Goal: Task Accomplishment & Management: Use online tool/utility

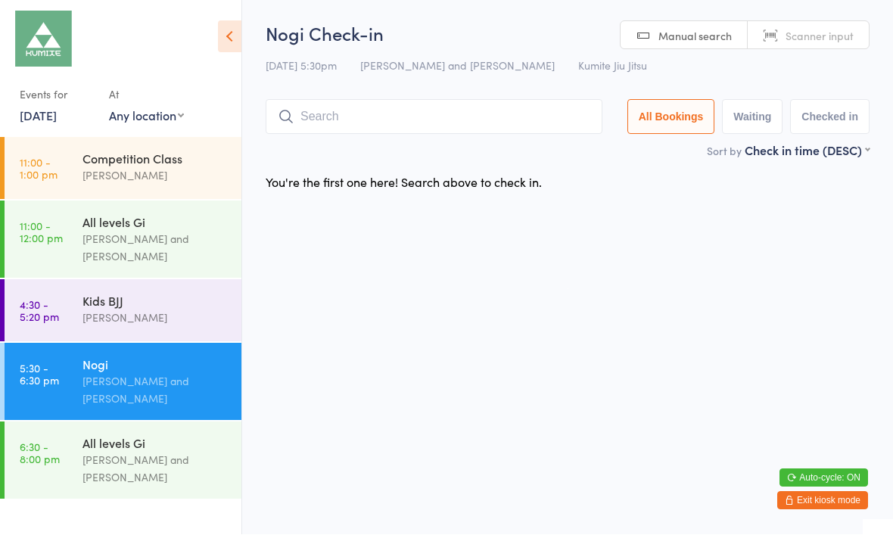
click at [411, 104] on input "search" at bounding box center [434, 117] width 337 height 35
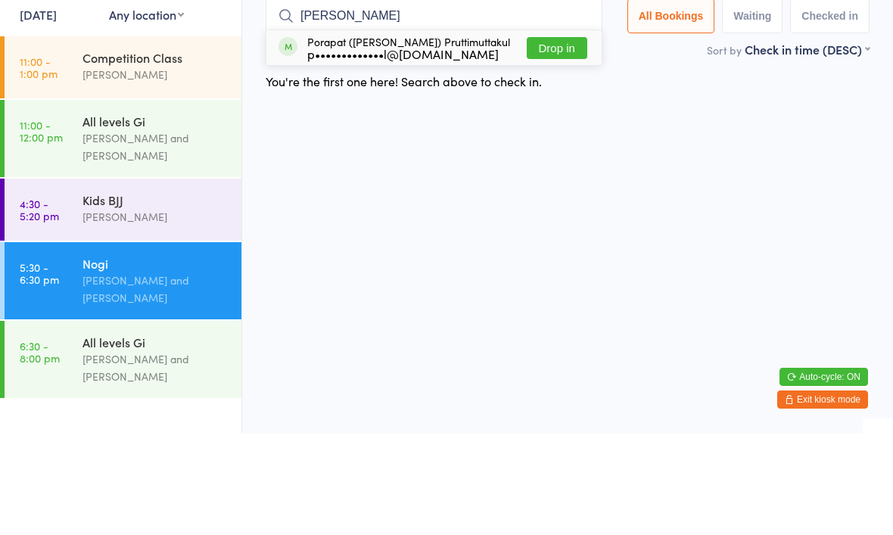
type input "Paul"
click at [550, 138] on button "Drop in" at bounding box center [557, 149] width 61 height 22
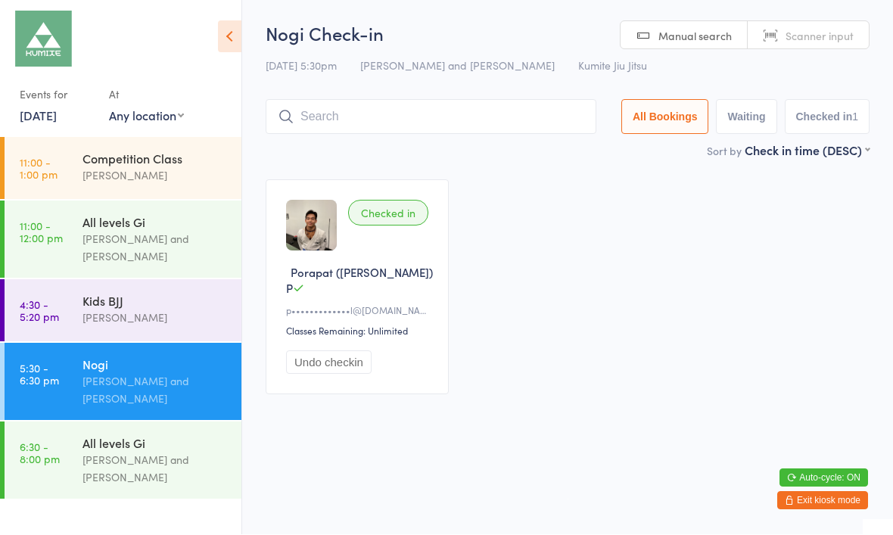
click at [372, 114] on input "search" at bounding box center [431, 117] width 331 height 35
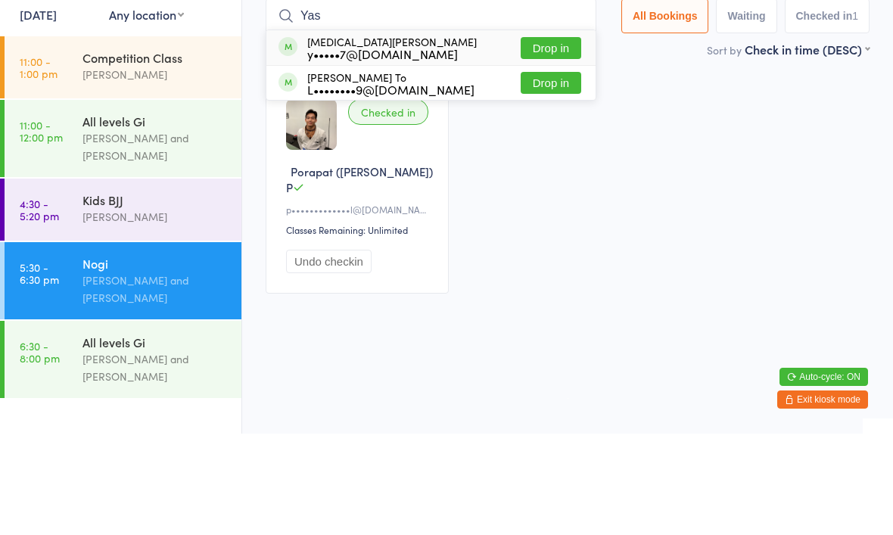
type input "Yas"
click at [358, 149] on div "y•••••7@[DOMAIN_NAME]" at bounding box center [392, 155] width 170 height 12
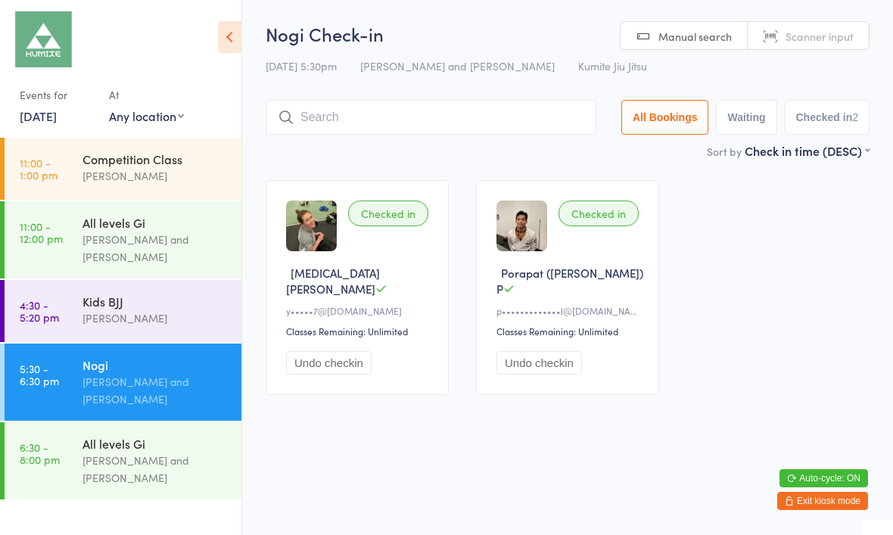
click at [222, 36] on icon at bounding box center [229, 37] width 23 height 32
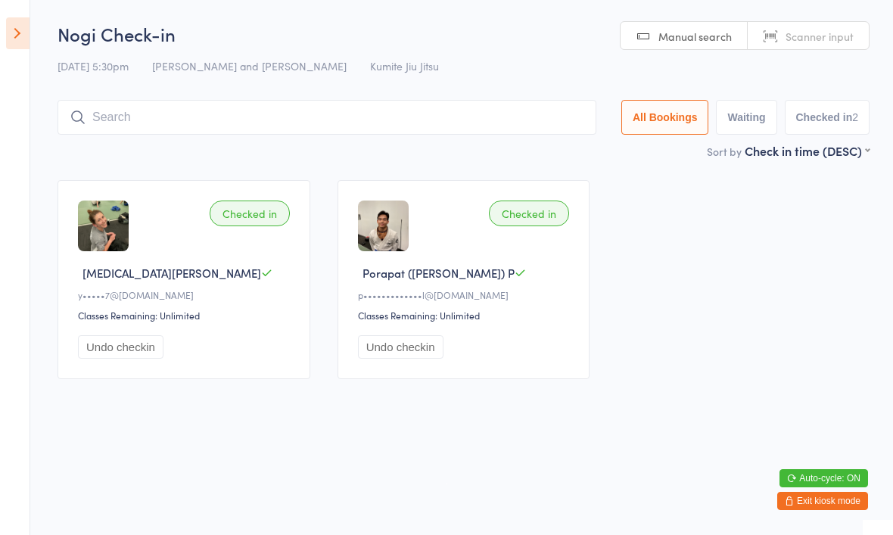
click at [838, 501] on button "Exit kiosk mode" at bounding box center [822, 501] width 91 height 18
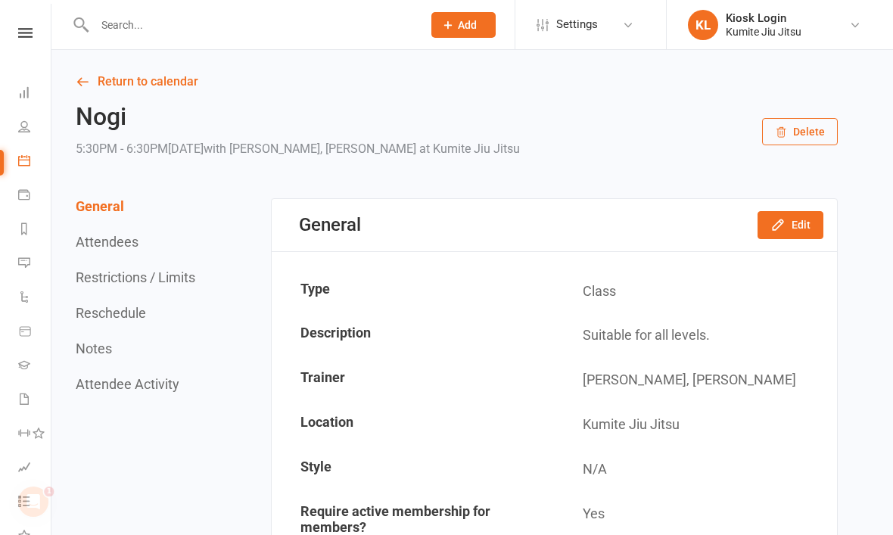
click at [20, 86] on link "Dashboard" at bounding box center [35, 94] width 34 height 34
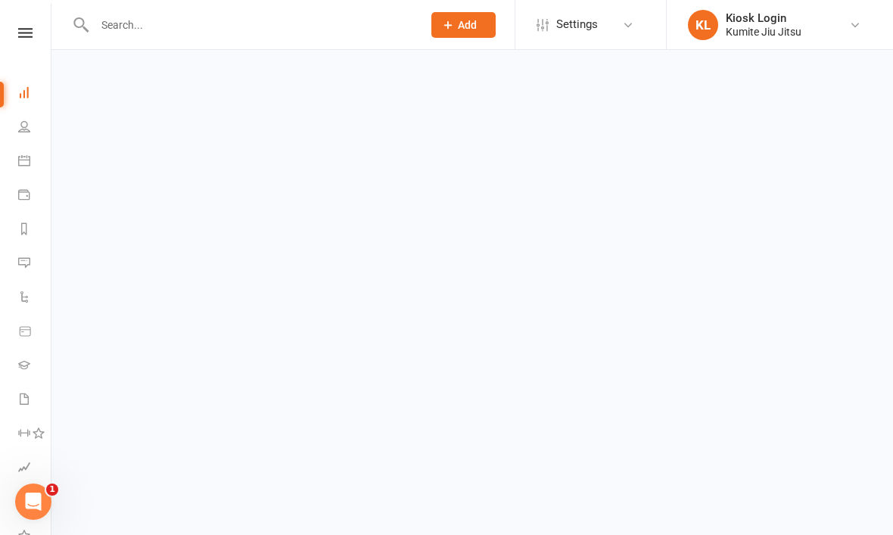
click at [30, 37] on icon at bounding box center [25, 33] width 14 height 10
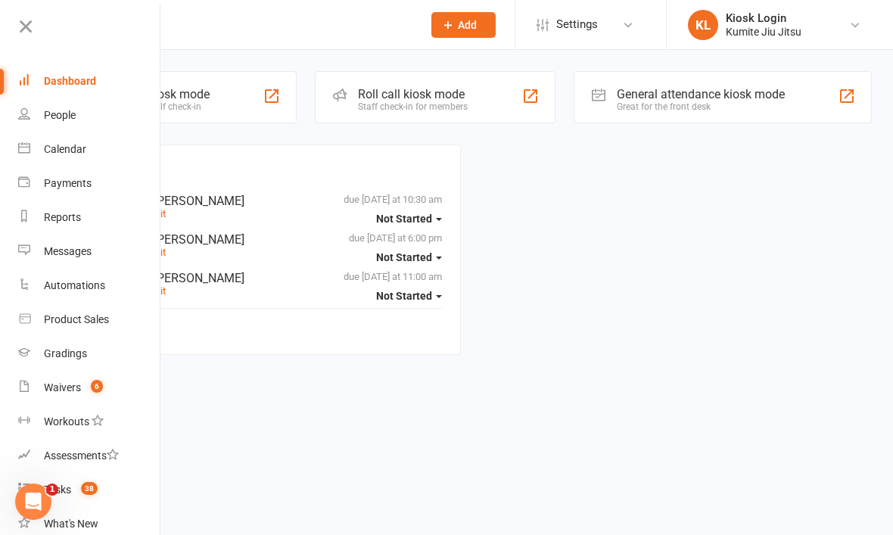
click at [246, 109] on div "Class kiosk mode Member self check-in" at bounding box center [185, 97] width 224 height 52
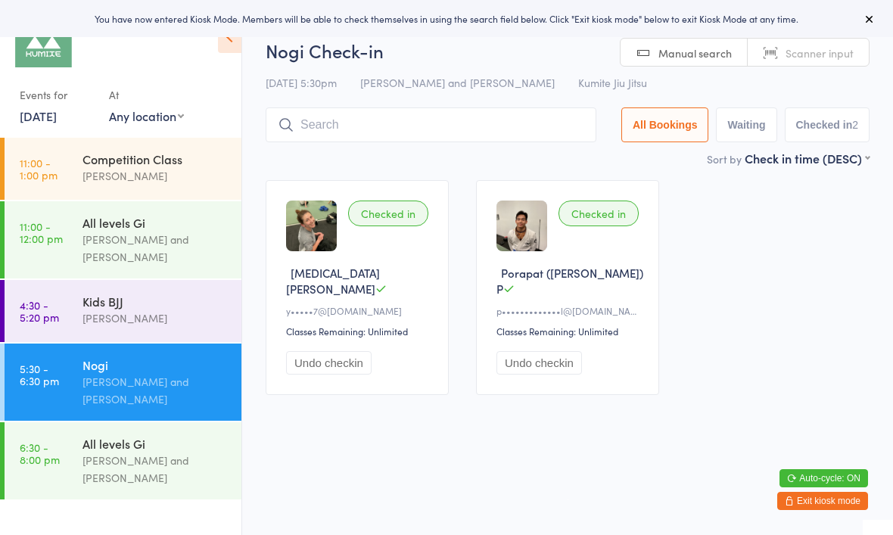
click at [377, 137] on input "search" at bounding box center [431, 124] width 331 height 35
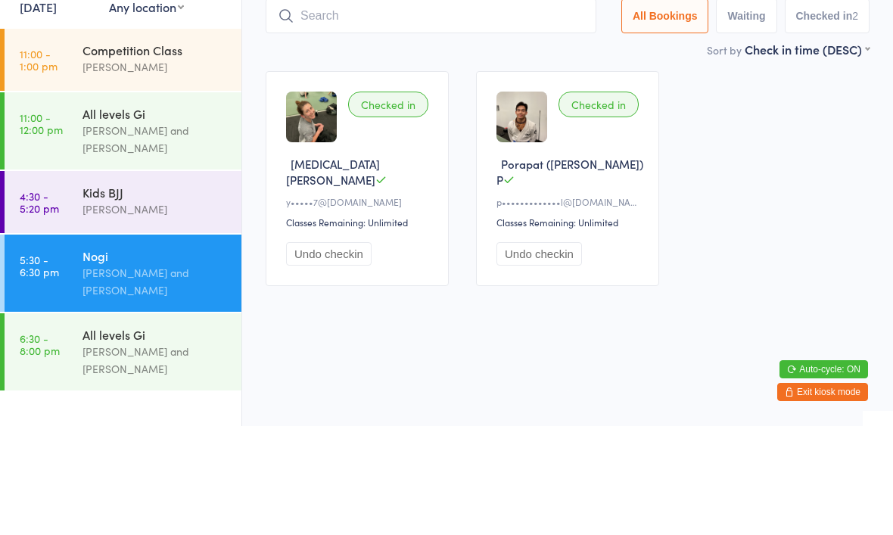
type input "M"
click at [149, 293] on div "Kids BJJ" at bounding box center [155, 301] width 146 height 17
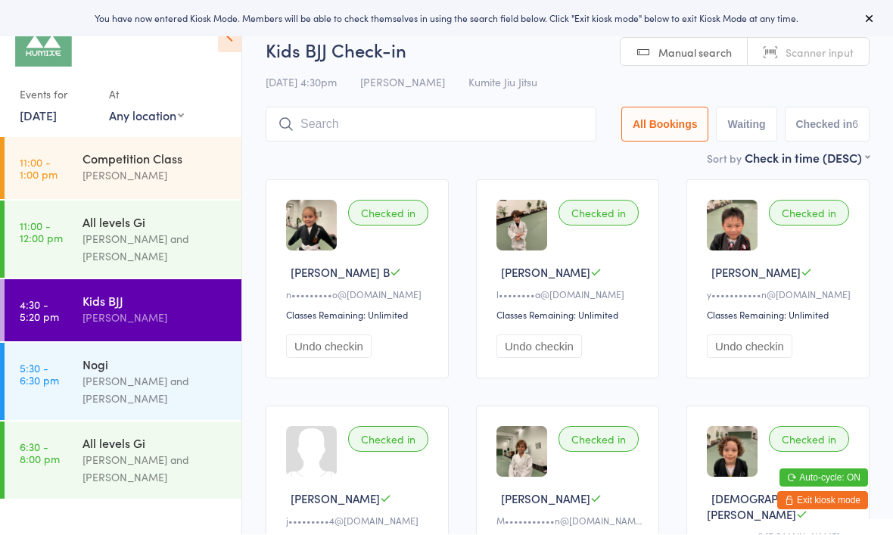
scroll to position [1, 0]
click at [381, 124] on input "search" at bounding box center [431, 124] width 331 height 35
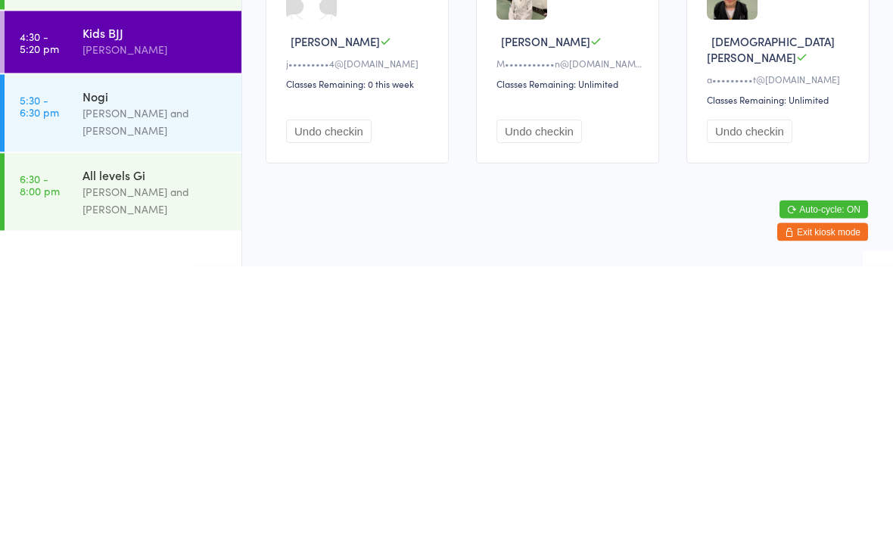
scroll to position [199, 0]
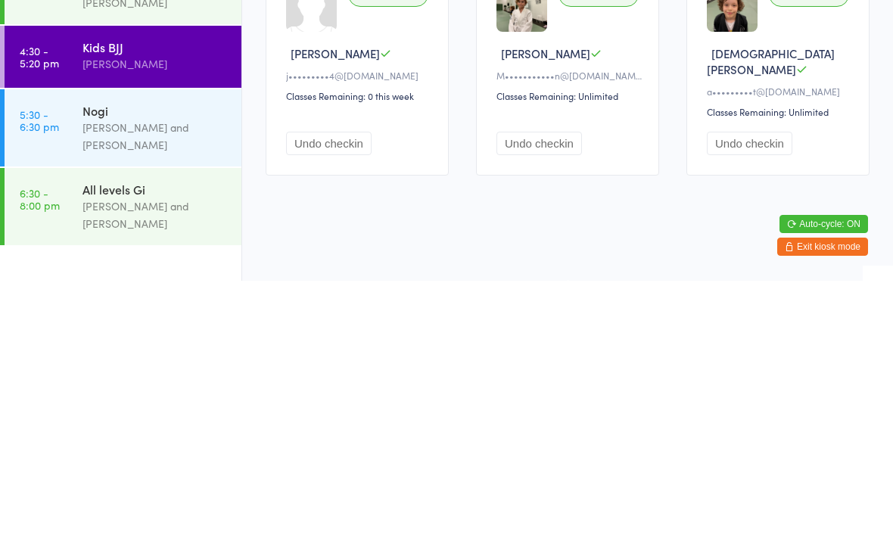
type input "Matth"
click at [565, 226] on html "You have now entered Kiosk Mode. Members will be able to check themselves in us…" at bounding box center [446, 76] width 893 height 535
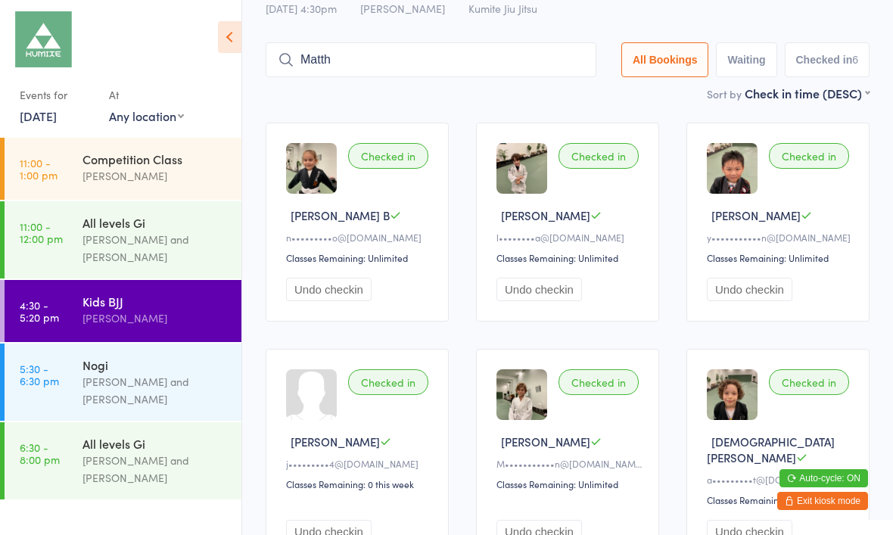
scroll to position [37, 0]
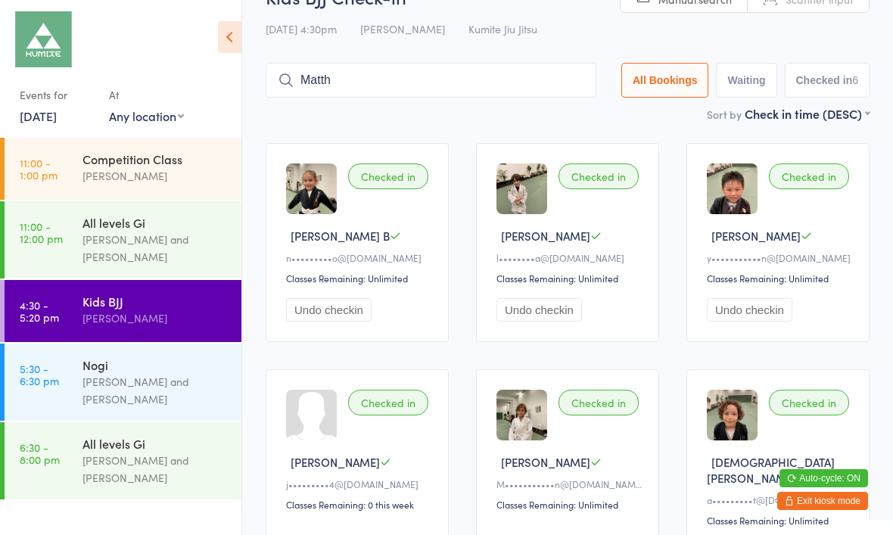
click at [838, 510] on button "Exit kiosk mode" at bounding box center [822, 501] width 91 height 18
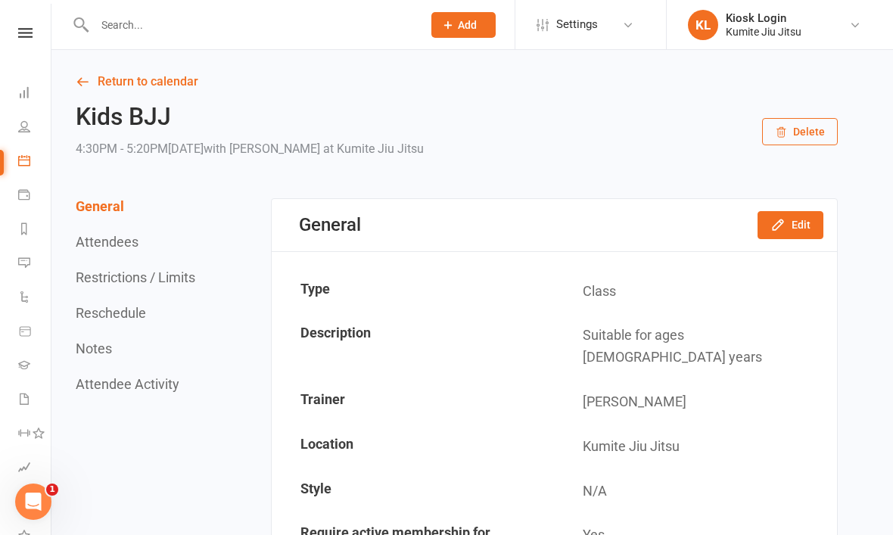
click at [37, 124] on link "People" at bounding box center [35, 128] width 34 height 34
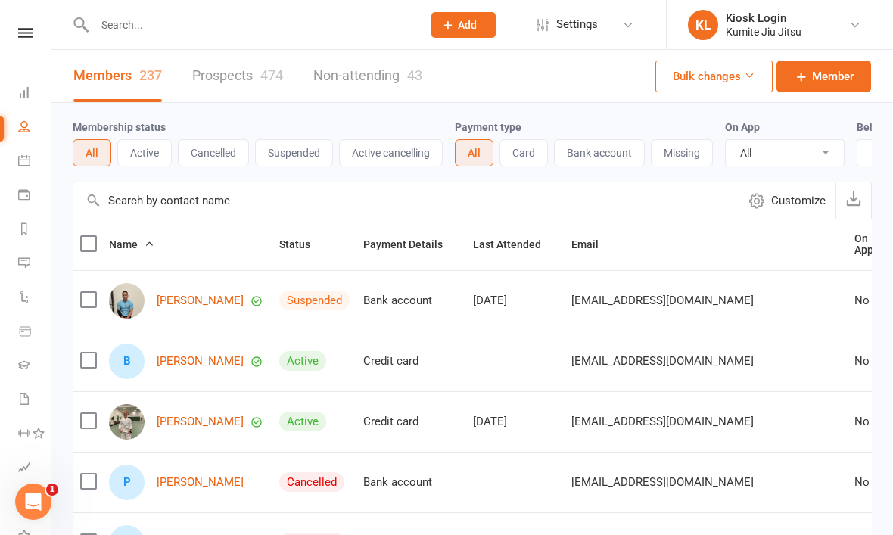
click at [228, 28] on input "text" at bounding box center [251, 24] width 322 height 21
click at [42, 37] on link at bounding box center [25, 33] width 54 height 10
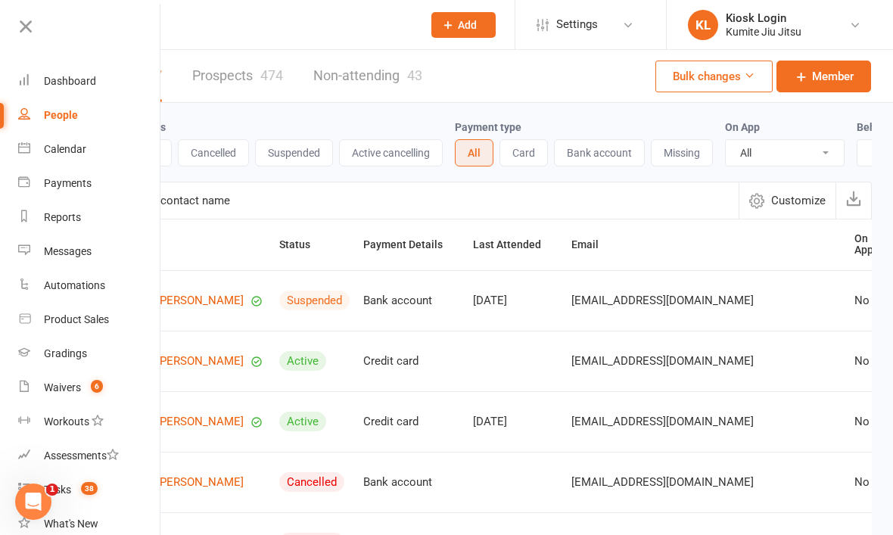
click at [78, 74] on link "Dashboard" at bounding box center [89, 81] width 143 height 34
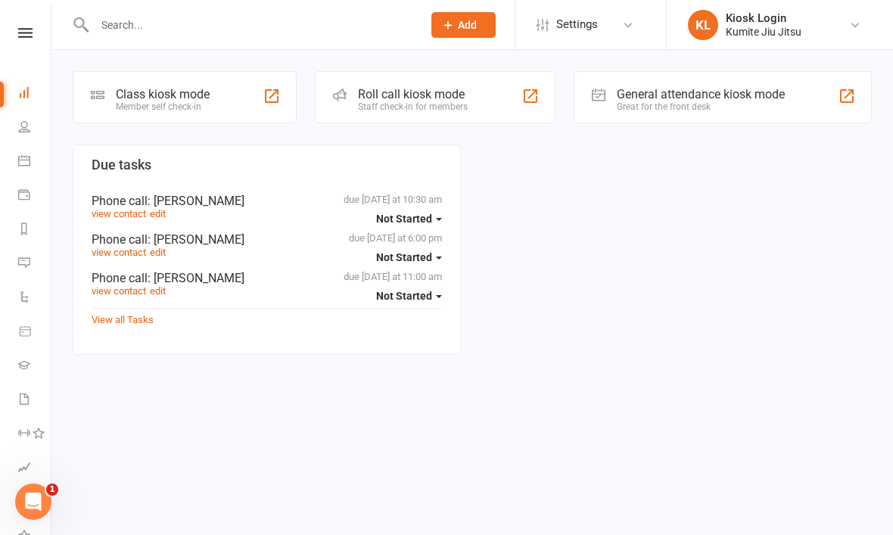
click at [188, 94] on div "Class kiosk mode" at bounding box center [163, 94] width 94 height 14
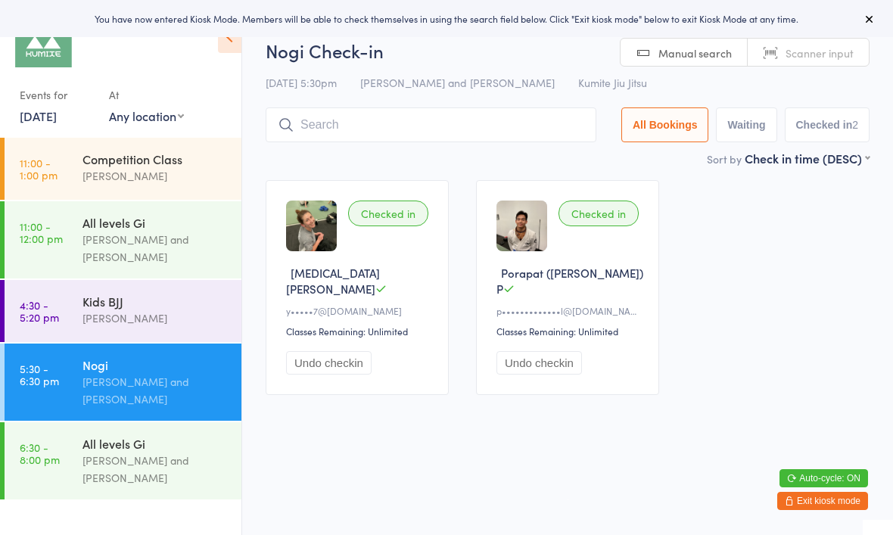
click at [165, 306] on div "Kids BJJ" at bounding box center [155, 301] width 146 height 17
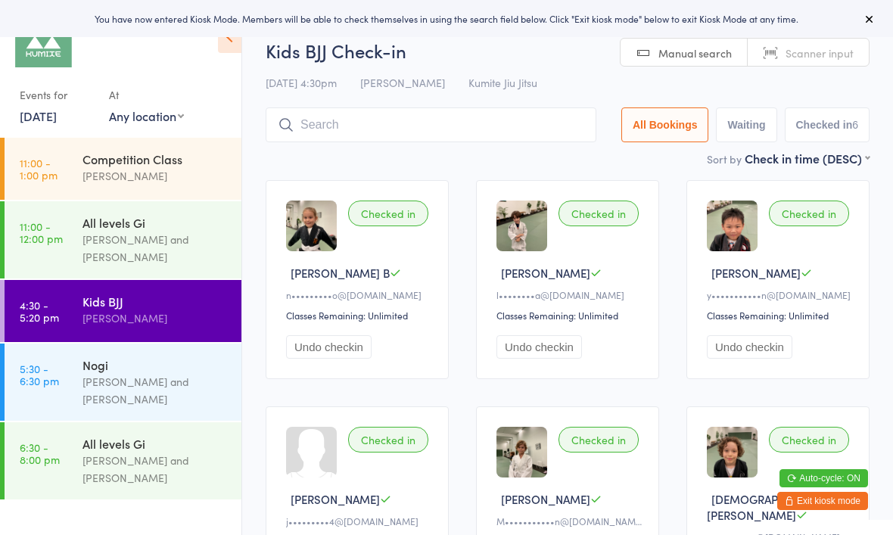
click at [427, 117] on input "search" at bounding box center [431, 124] width 331 height 35
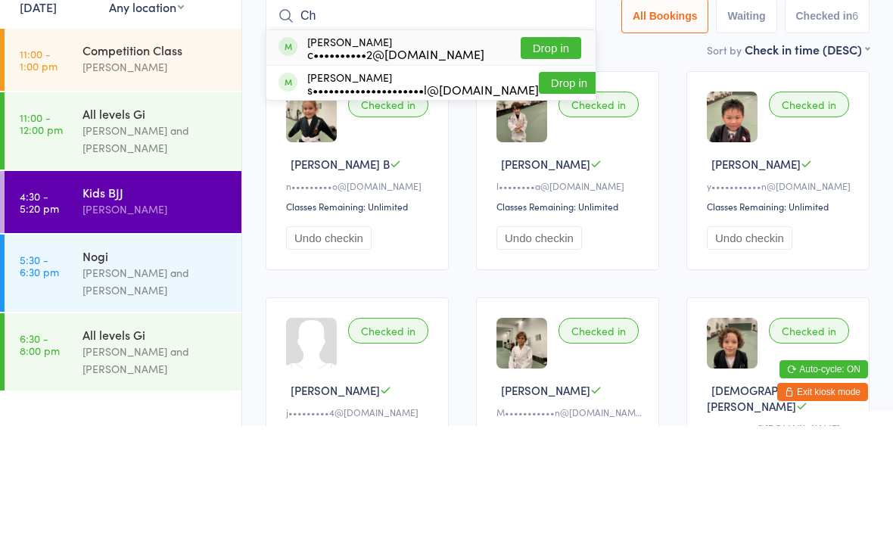
type input "C"
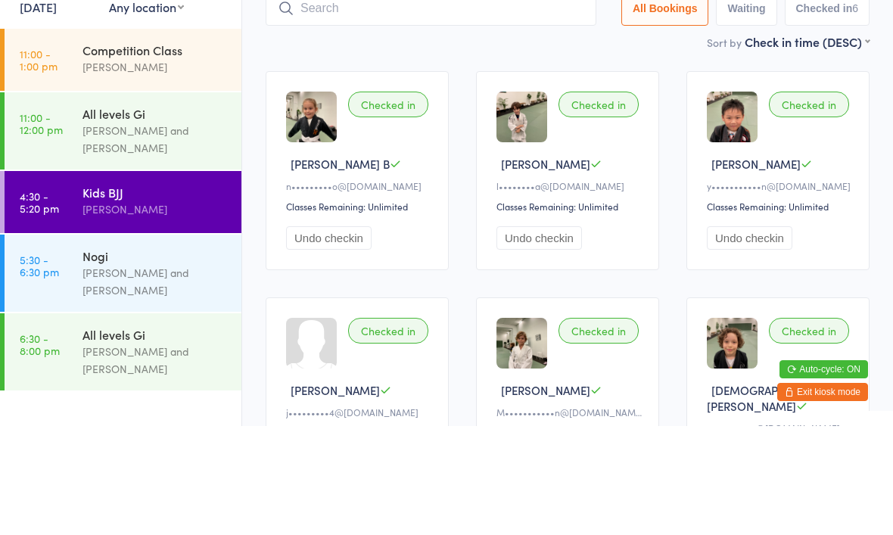
click at [261, 193] on div "Checked in Lucette B n•••••••••o@gmail.com Classes Remaining: Unlimited Undo ch…" at bounding box center [567, 400] width 631 height 468
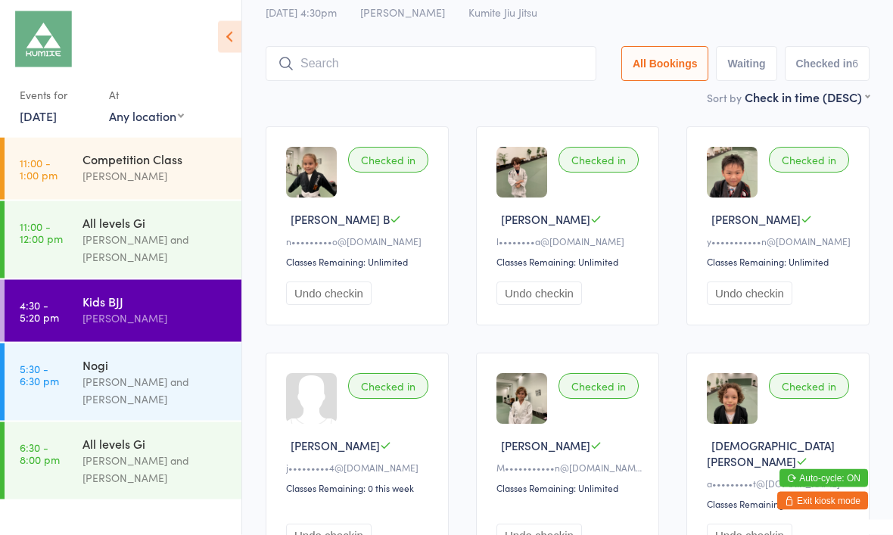
scroll to position [49, 0]
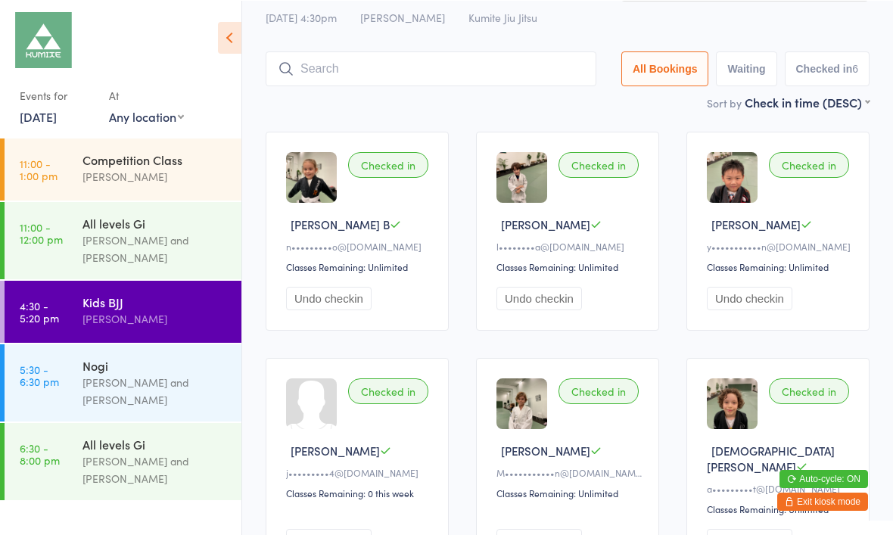
click at [834, 501] on button "Exit kiosk mode" at bounding box center [822, 501] width 91 height 18
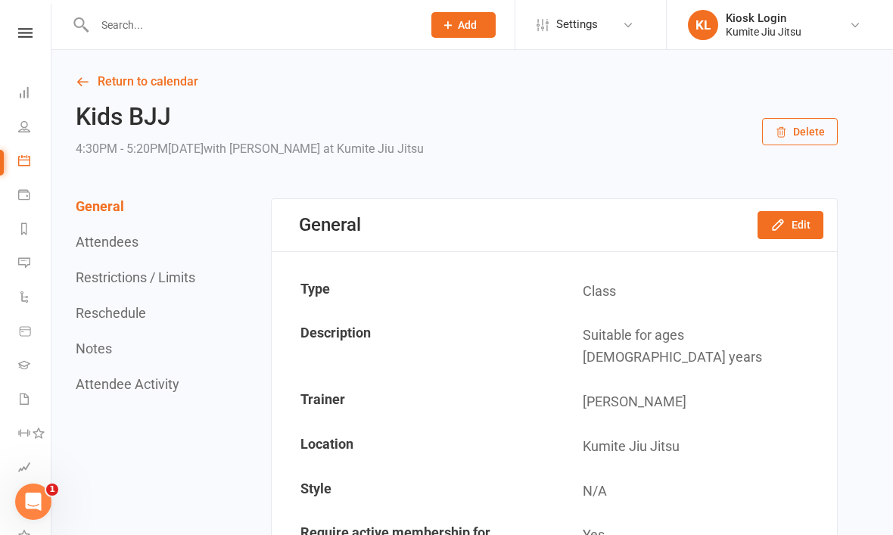
click at [193, 30] on input "text" at bounding box center [251, 24] width 322 height 21
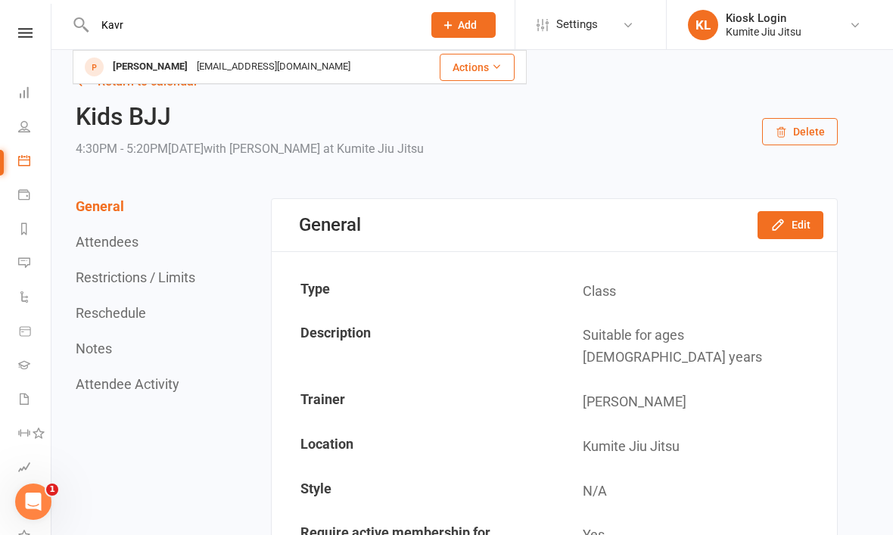
type input "Kavr"
click at [192, 59] on div "Kremena Kavrakova" at bounding box center [150, 67] width 84 height 22
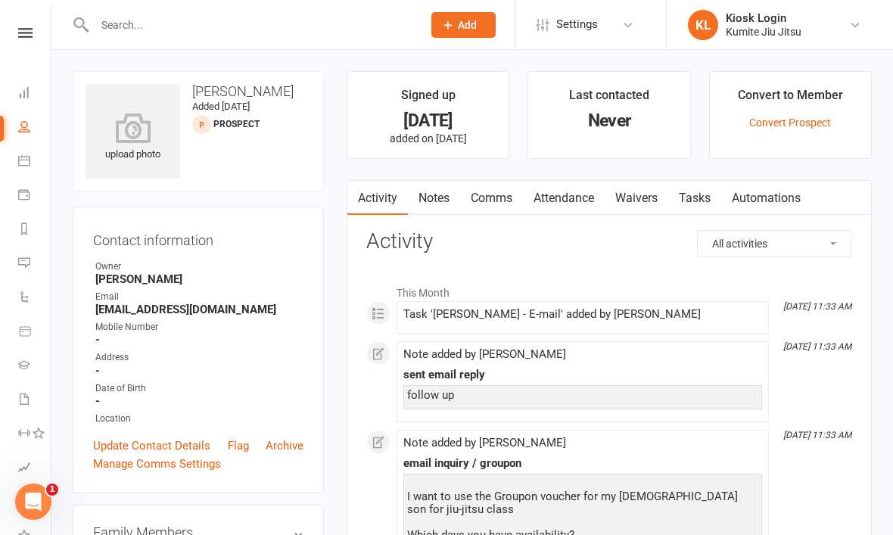
click at [439, 205] on link "Notes" at bounding box center [434, 198] width 52 height 35
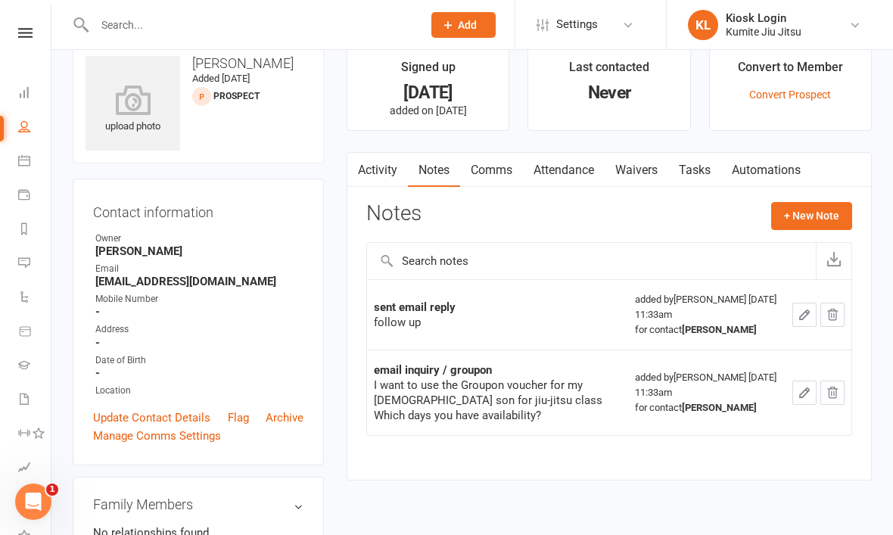
scroll to position [29, 0]
click at [378, 167] on link "Activity" at bounding box center [377, 169] width 61 height 35
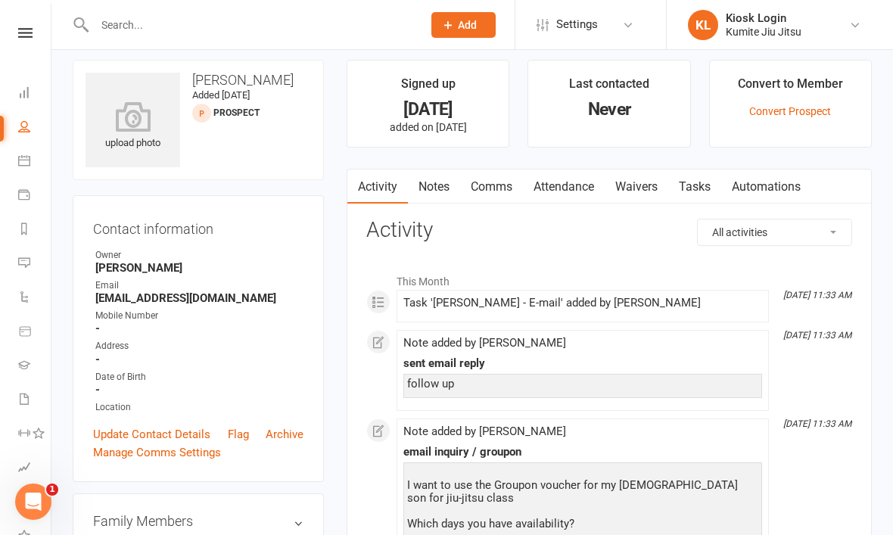
scroll to position [11, 0]
click at [36, 89] on link "Dashboard" at bounding box center [35, 94] width 34 height 34
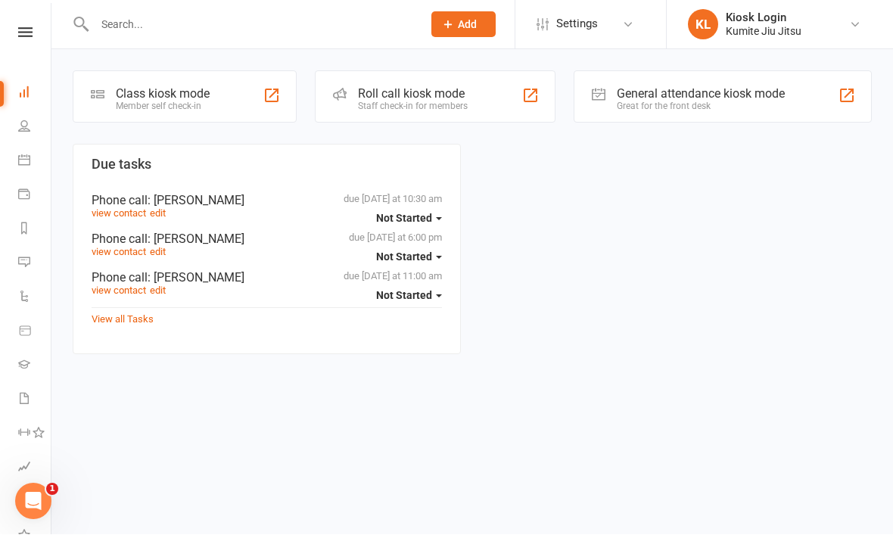
click at [184, 81] on div "Class kiosk mode Member self check-in" at bounding box center [185, 97] width 224 height 52
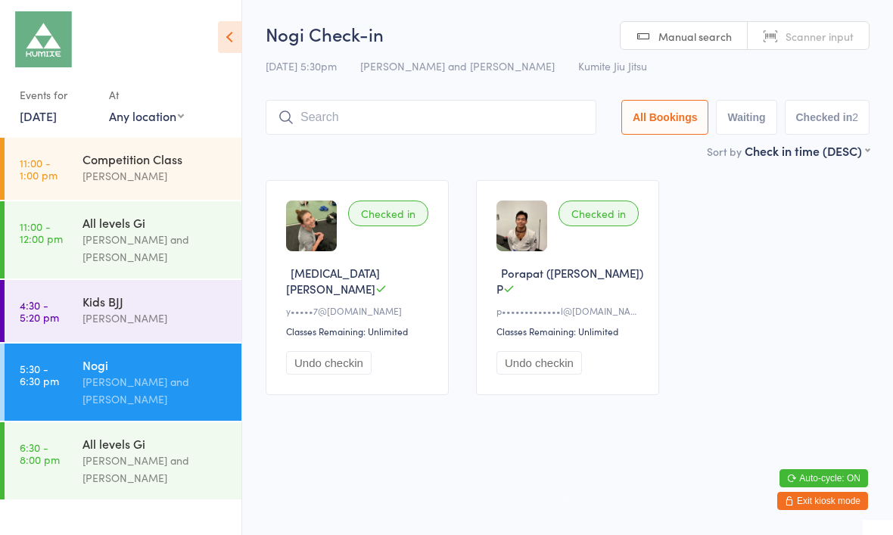
click at [309, 114] on input "search" at bounding box center [431, 117] width 331 height 35
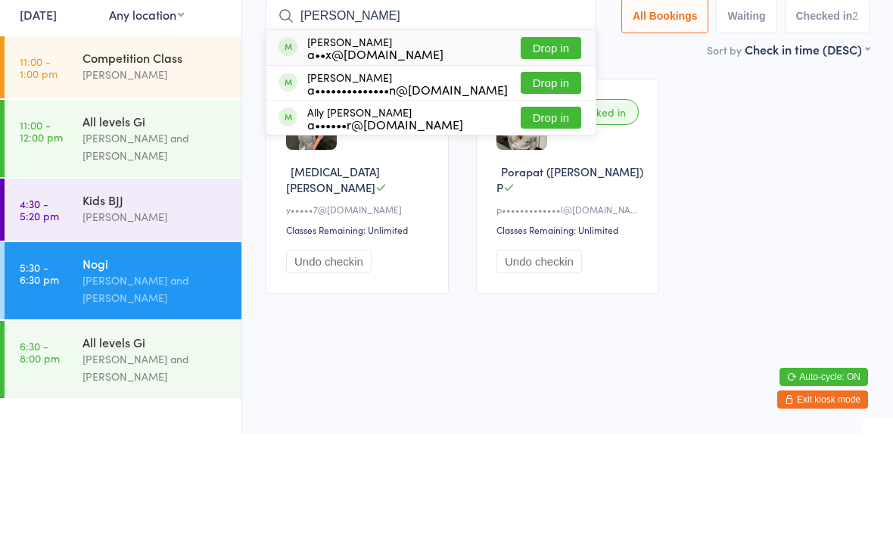
type input "Alex"
click at [536, 173] on button "Drop in" at bounding box center [551, 184] width 61 height 22
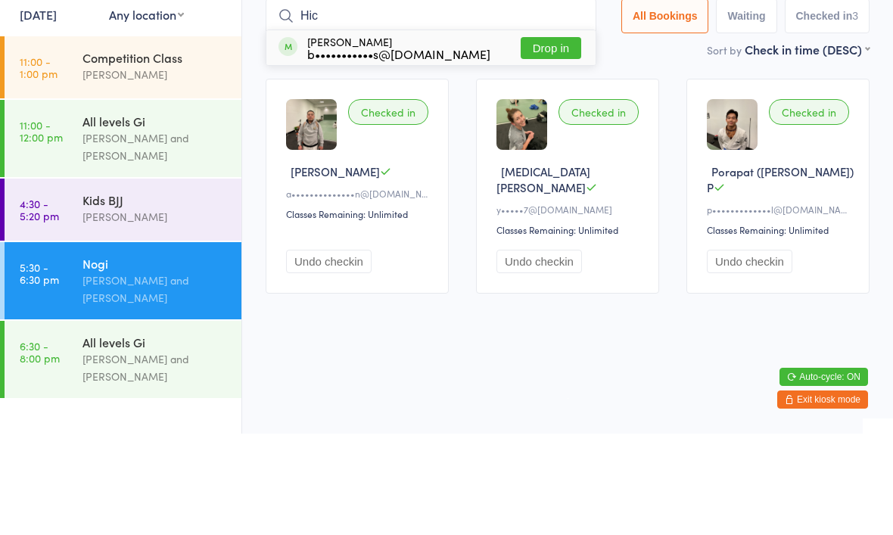
type input "Hic"
click at [549, 138] on button "Drop in" at bounding box center [551, 149] width 61 height 22
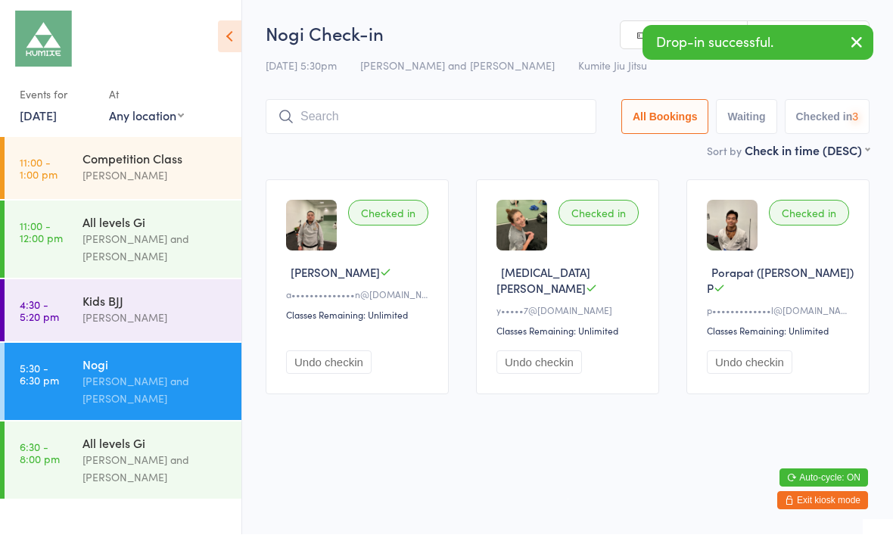
scroll to position [1, 0]
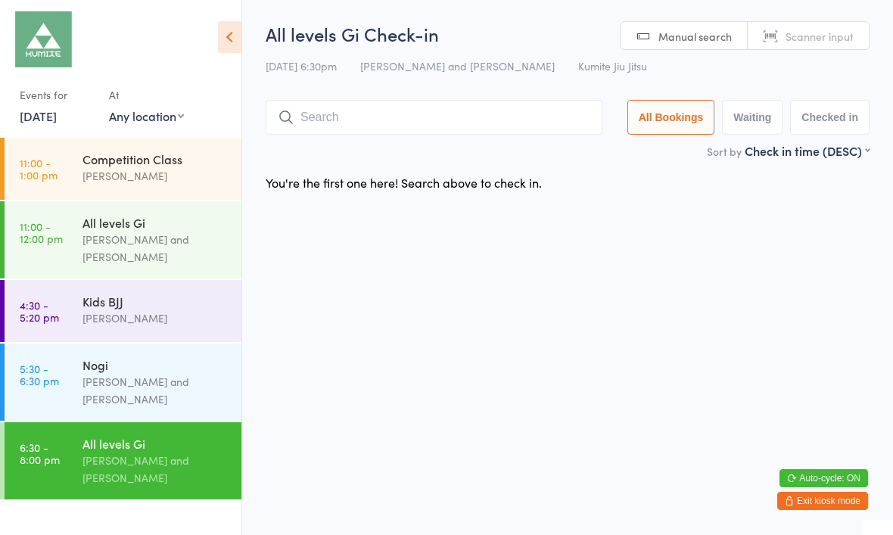
click at [403, 135] on input "search" at bounding box center [434, 117] width 337 height 35
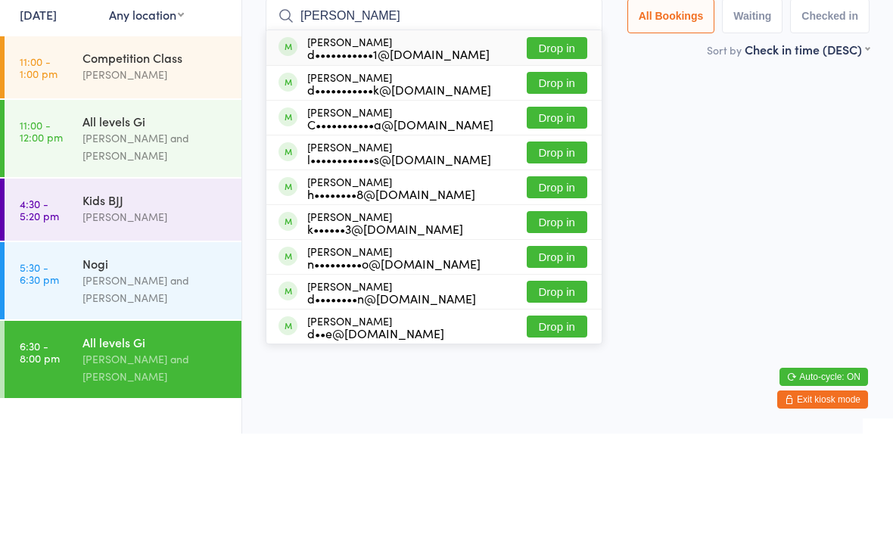
type input "[PERSON_NAME]"
click at [456, 132] on div "Daniel Dutton d•••••••••••1@gmail.com Drop in" at bounding box center [433, 149] width 335 height 35
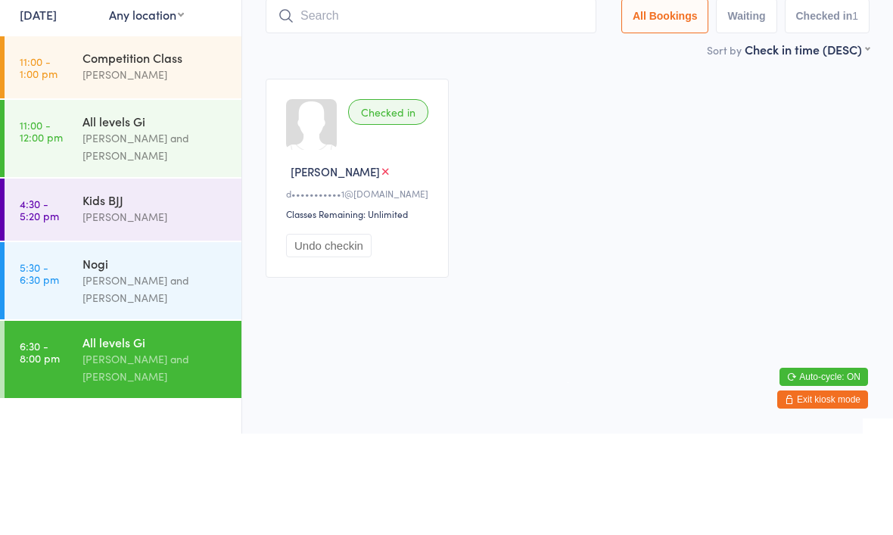
click at [380, 267] on icon at bounding box center [385, 272] width 11 height 11
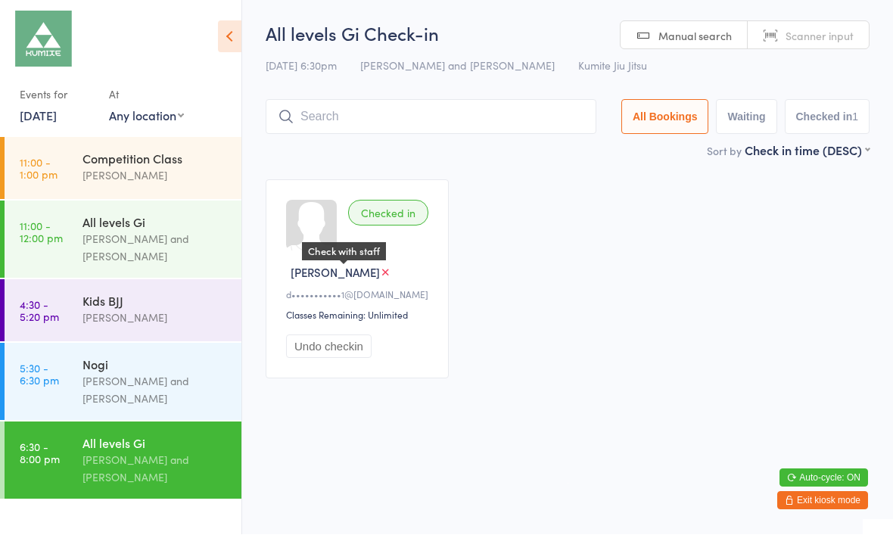
click at [499, 126] on input "search" at bounding box center [431, 117] width 331 height 35
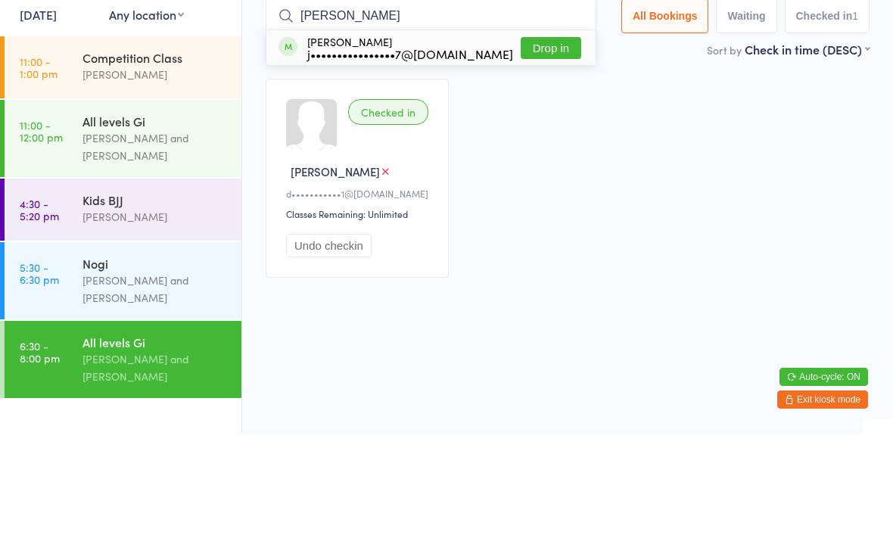
type input "Joa"
click at [553, 138] on button "Drop in" at bounding box center [551, 149] width 61 height 22
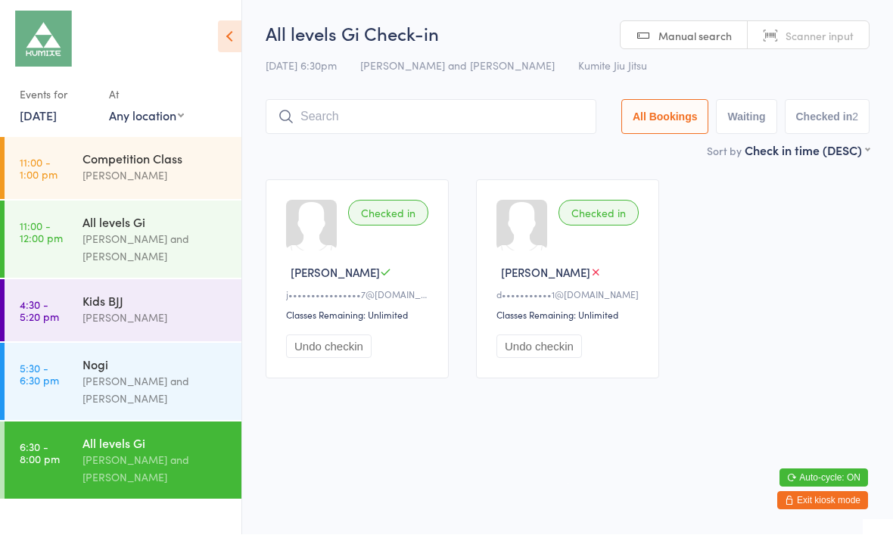
click at [851, 507] on button "Exit kiosk mode" at bounding box center [822, 501] width 91 height 18
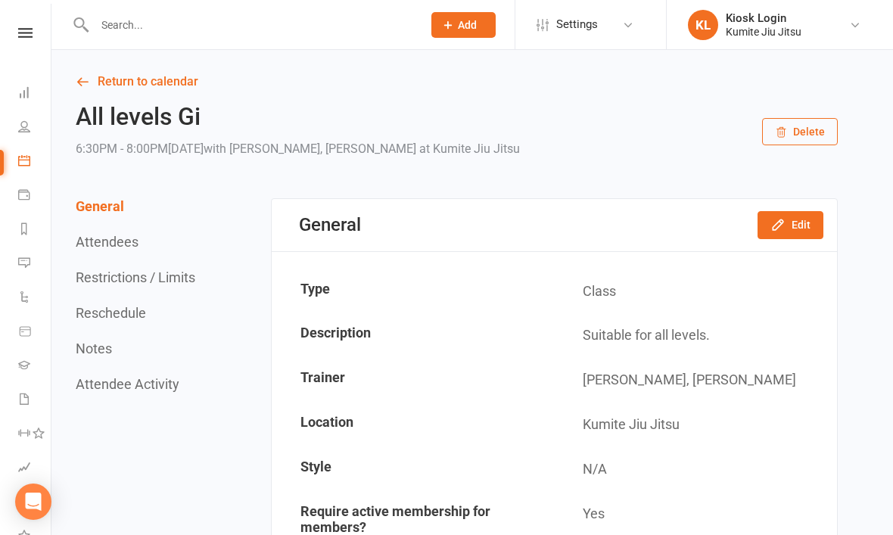
click at [158, 30] on input "text" at bounding box center [251, 24] width 322 height 21
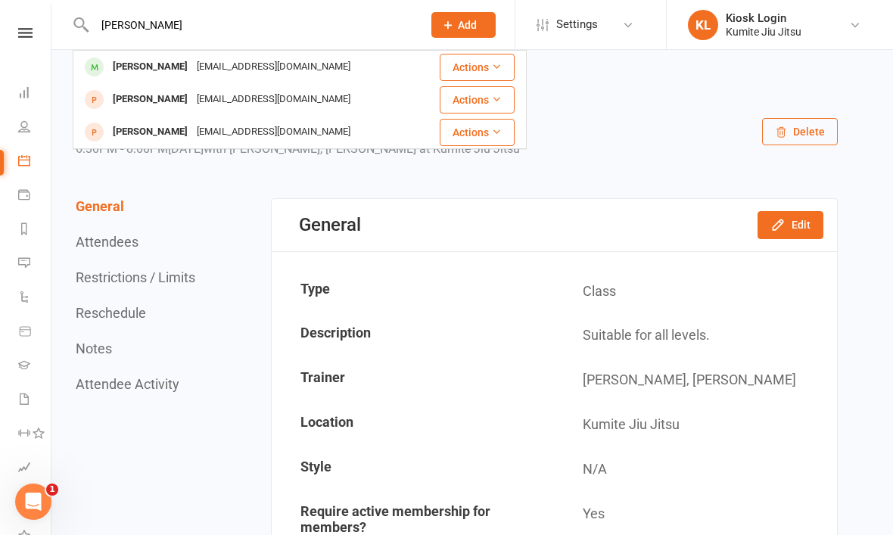
type input "[PERSON_NAME]"
click at [311, 66] on div "[PERSON_NAME] [EMAIL_ADDRESS][DOMAIN_NAME]" at bounding box center [247, 66] width 346 height 31
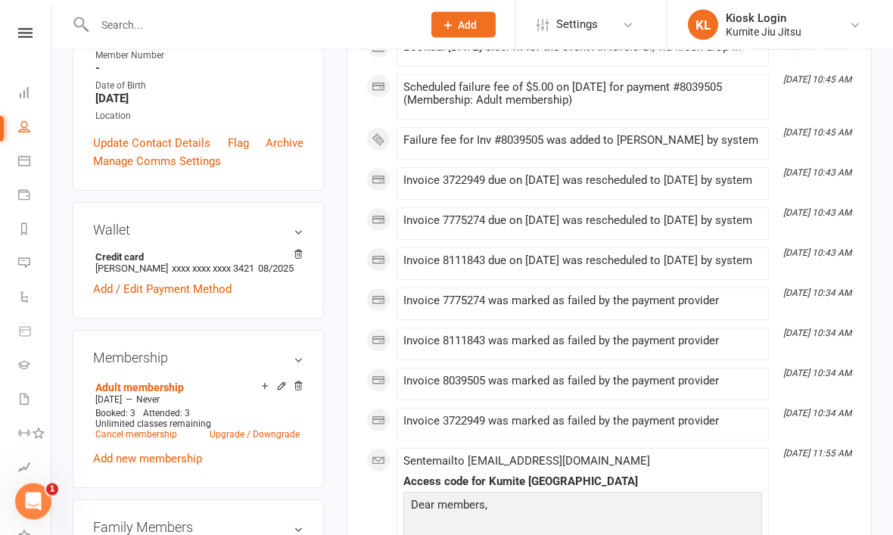
click at [201, 297] on link "Add / Edit Payment Method" at bounding box center [162, 290] width 138 height 18
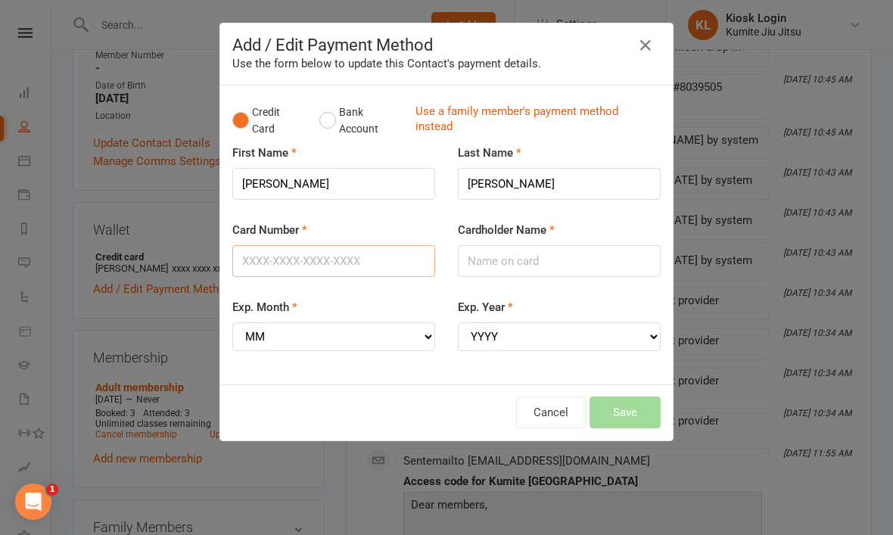
click at [346, 263] on input "Card Number" at bounding box center [333, 261] width 203 height 32
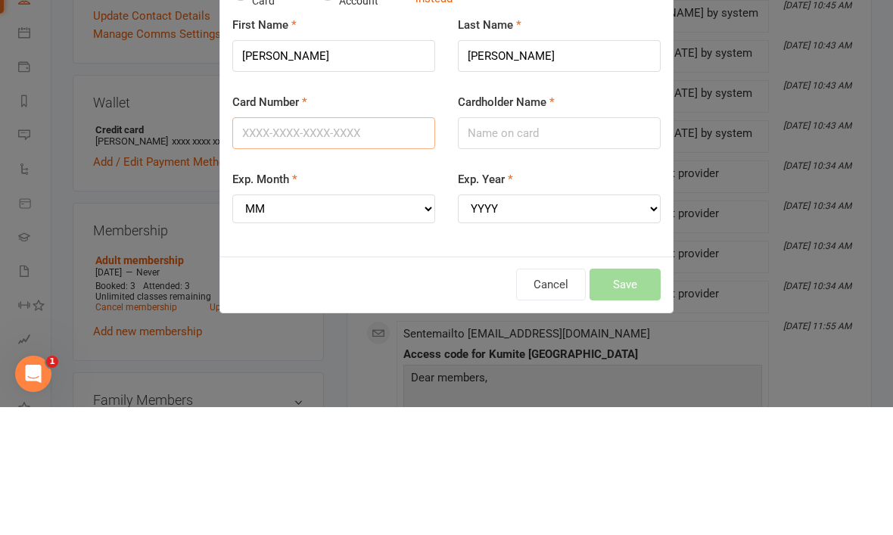
click at [356, 245] on input "Card Number" at bounding box center [333, 261] width 203 height 32
type input "[CREDIT_CARD_NUMBER]"
click at [558, 245] on input "Cardholder Name" at bounding box center [559, 261] width 203 height 32
type input "[PERSON_NAME]"
click at [400, 322] on select "MM 01 02 03 04 05 06 07 08 09 10 11 12" at bounding box center [333, 336] width 203 height 29
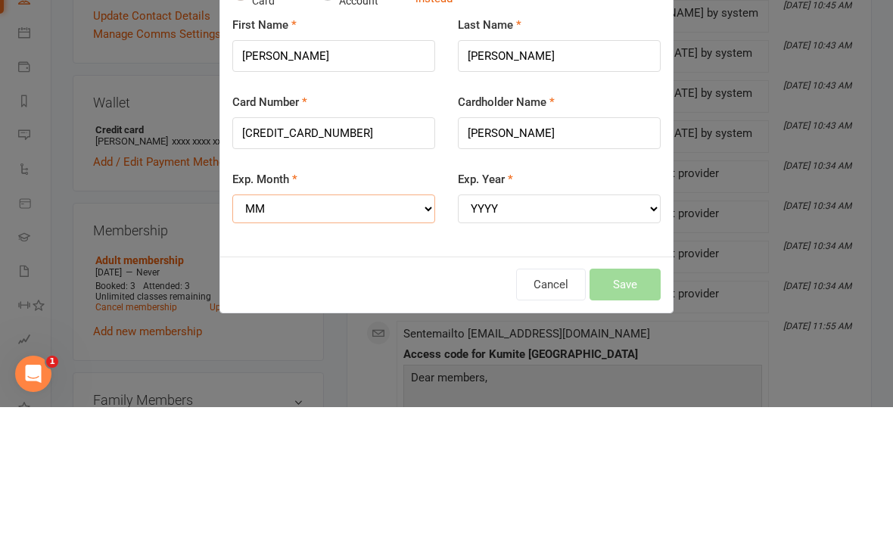
scroll to position [461, 0]
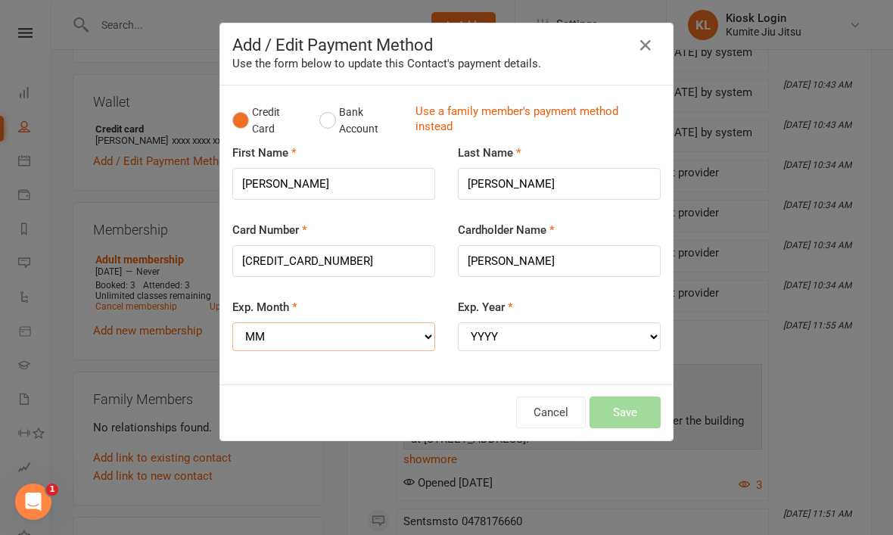
select select "06"
click at [565, 327] on select "YYYY 2025 2026 2027 2028 2029 2030 2031 2032 2033 2034" at bounding box center [559, 336] width 203 height 29
select select "2028"
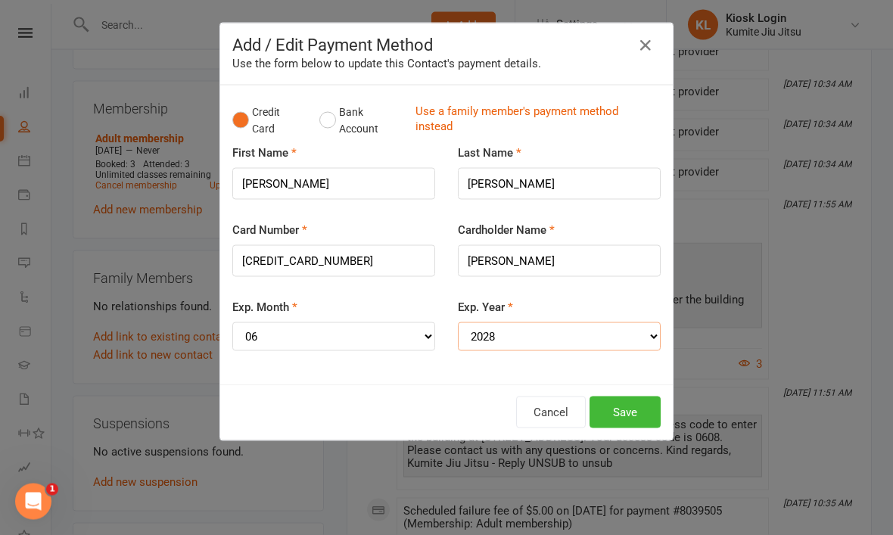
scroll to position [593, 0]
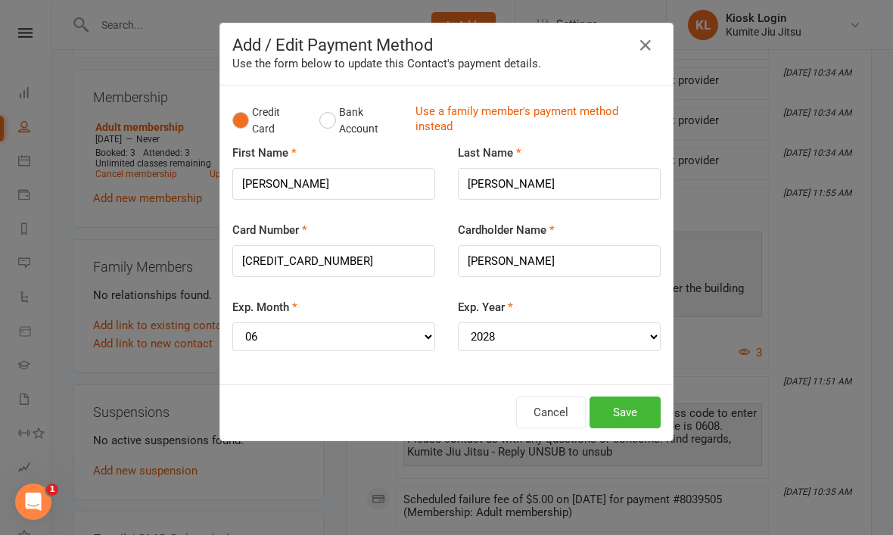
click at [628, 409] on button "Save" at bounding box center [624, 413] width 71 height 32
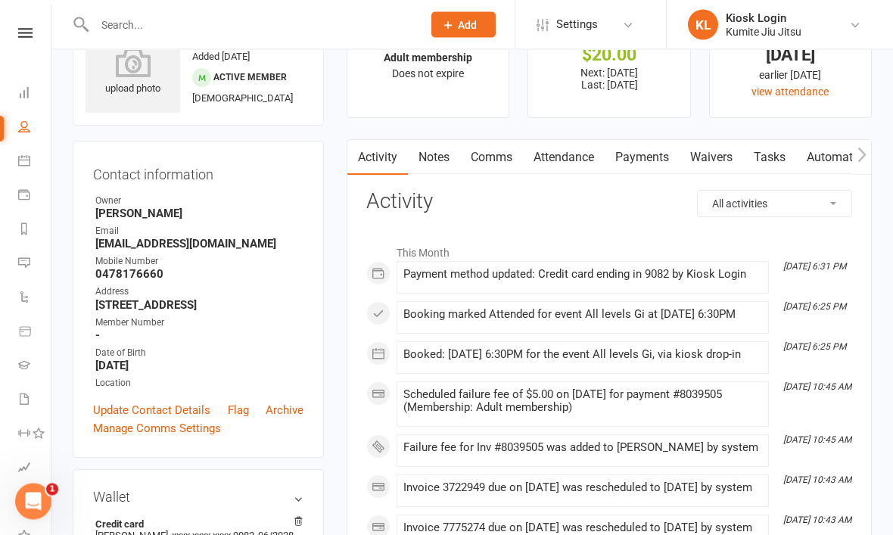
scroll to position [0, 0]
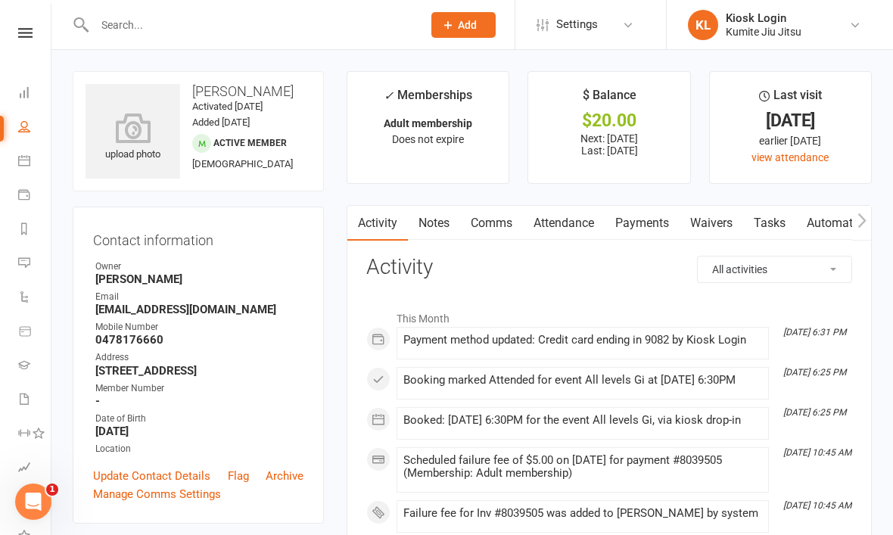
click at [47, 28] on link at bounding box center [25, 33] width 54 height 10
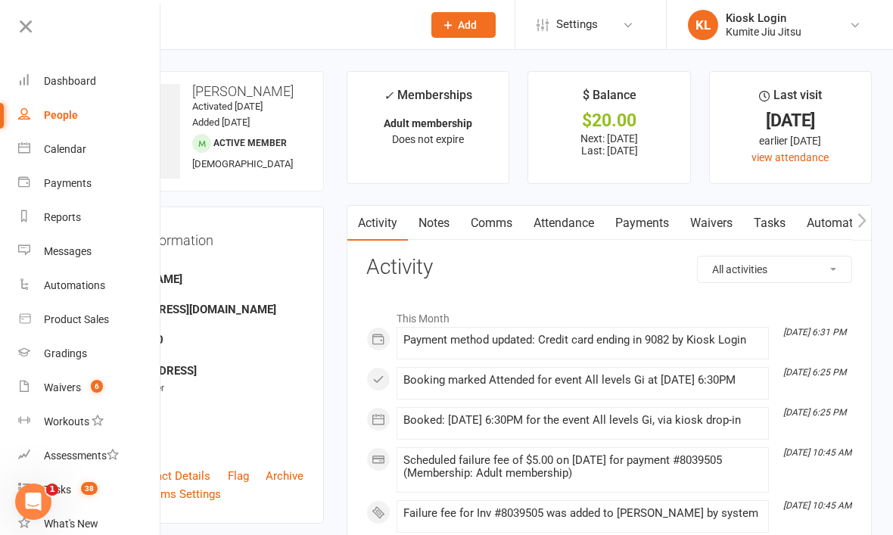
click at [86, 82] on div "Dashboard" at bounding box center [70, 81] width 52 height 12
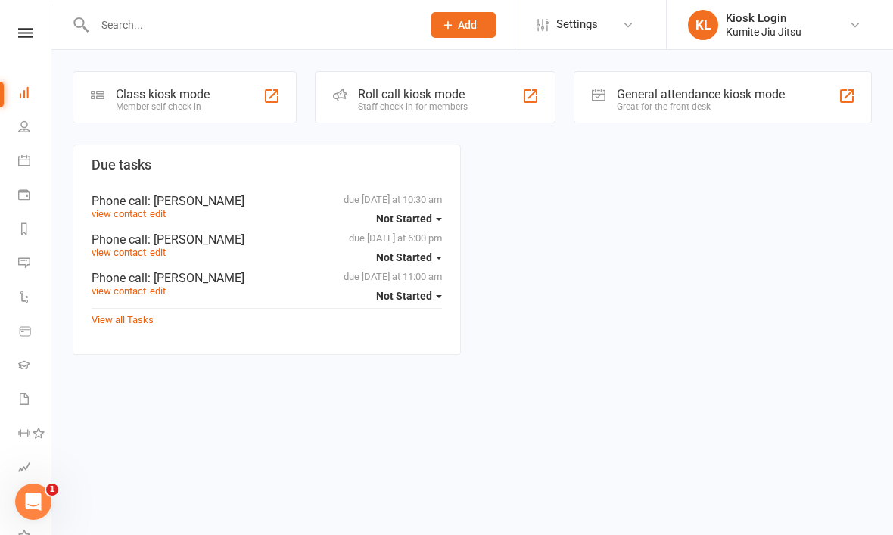
click at [182, 81] on div "Class kiosk mode Member self check-in" at bounding box center [185, 97] width 224 height 52
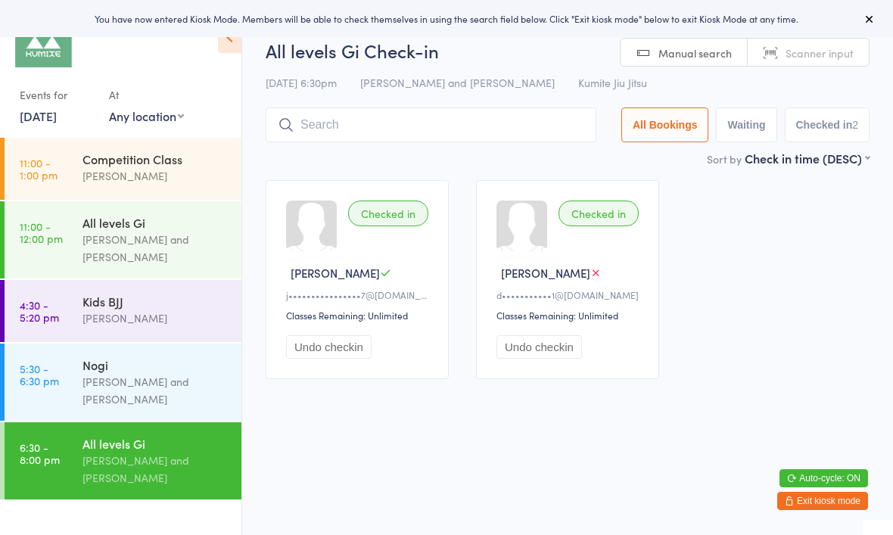
click at [529, 130] on input "search" at bounding box center [431, 124] width 331 height 35
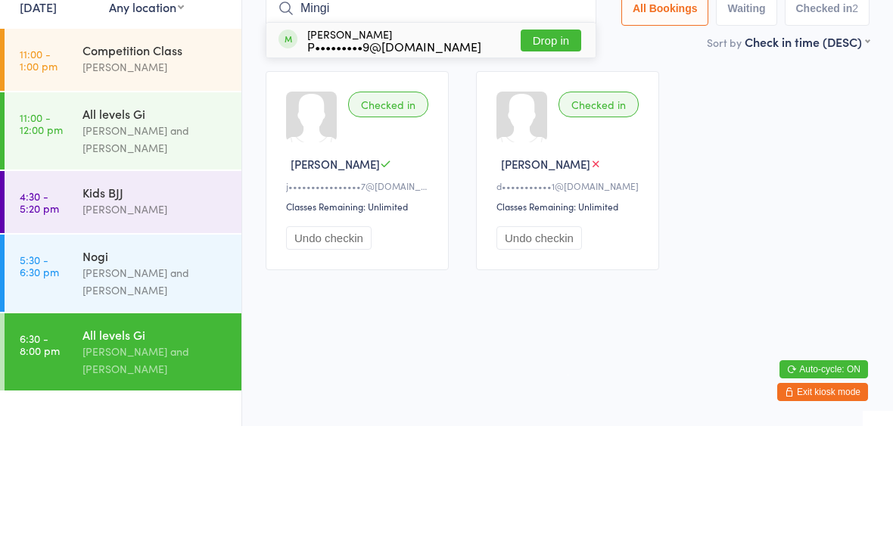
type input "Mingi"
click at [544, 138] on button "Drop in" at bounding box center [551, 149] width 61 height 22
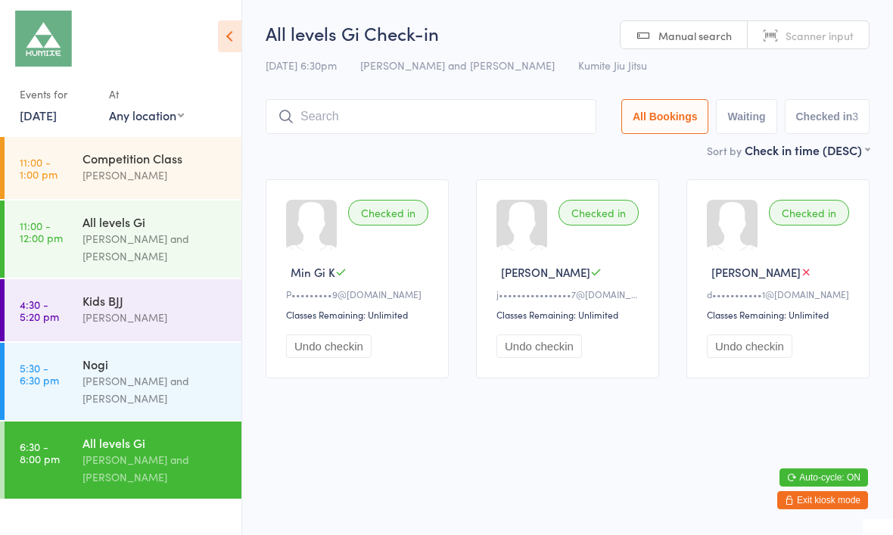
click at [413, 117] on input "search" at bounding box center [431, 117] width 331 height 35
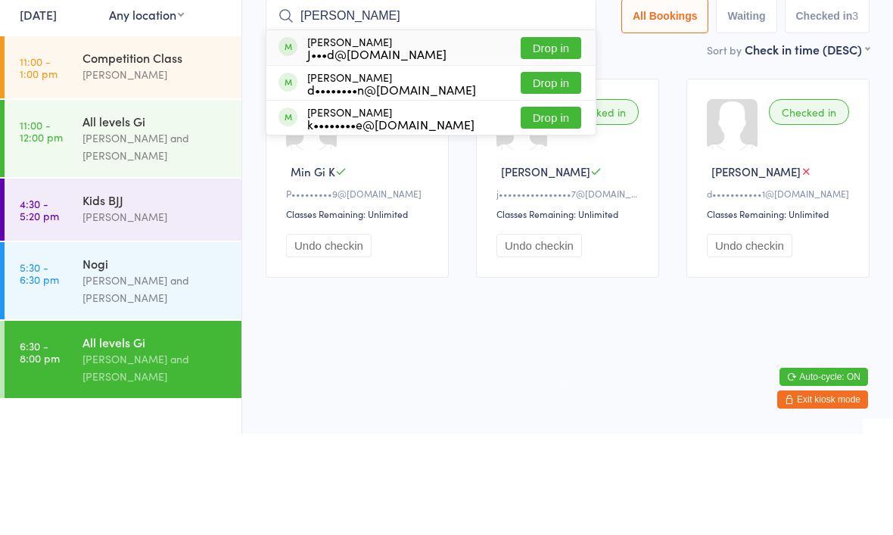
type input "[PERSON_NAME]"
click at [551, 138] on button "Drop in" at bounding box center [551, 149] width 61 height 22
